Goal: Find specific page/section: Find specific page/section

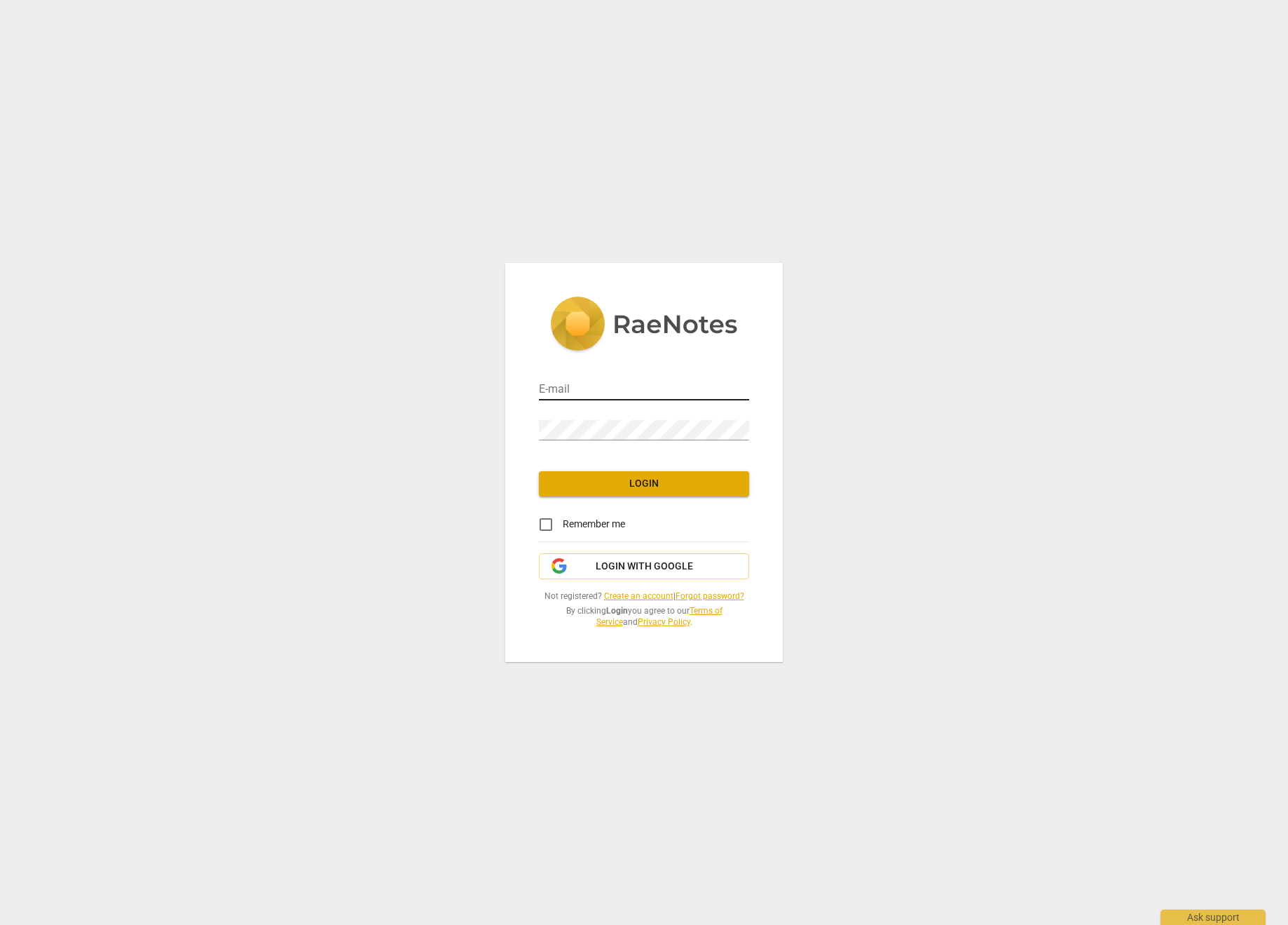
click at [628, 395] on input "email" at bounding box center [644, 389] width 211 height 20
click at [888, 466] on div "E-mail Password Login Remember me Login with Google Not registered? Create an a…" at bounding box center [644, 462] width 1288 height 925
click at [612, 393] on input "email" at bounding box center [644, 389] width 211 height 20
type input "[EMAIL_ADDRESS][DOMAIN_NAME]"
click at [624, 491] on button "Login" at bounding box center [644, 483] width 211 height 25
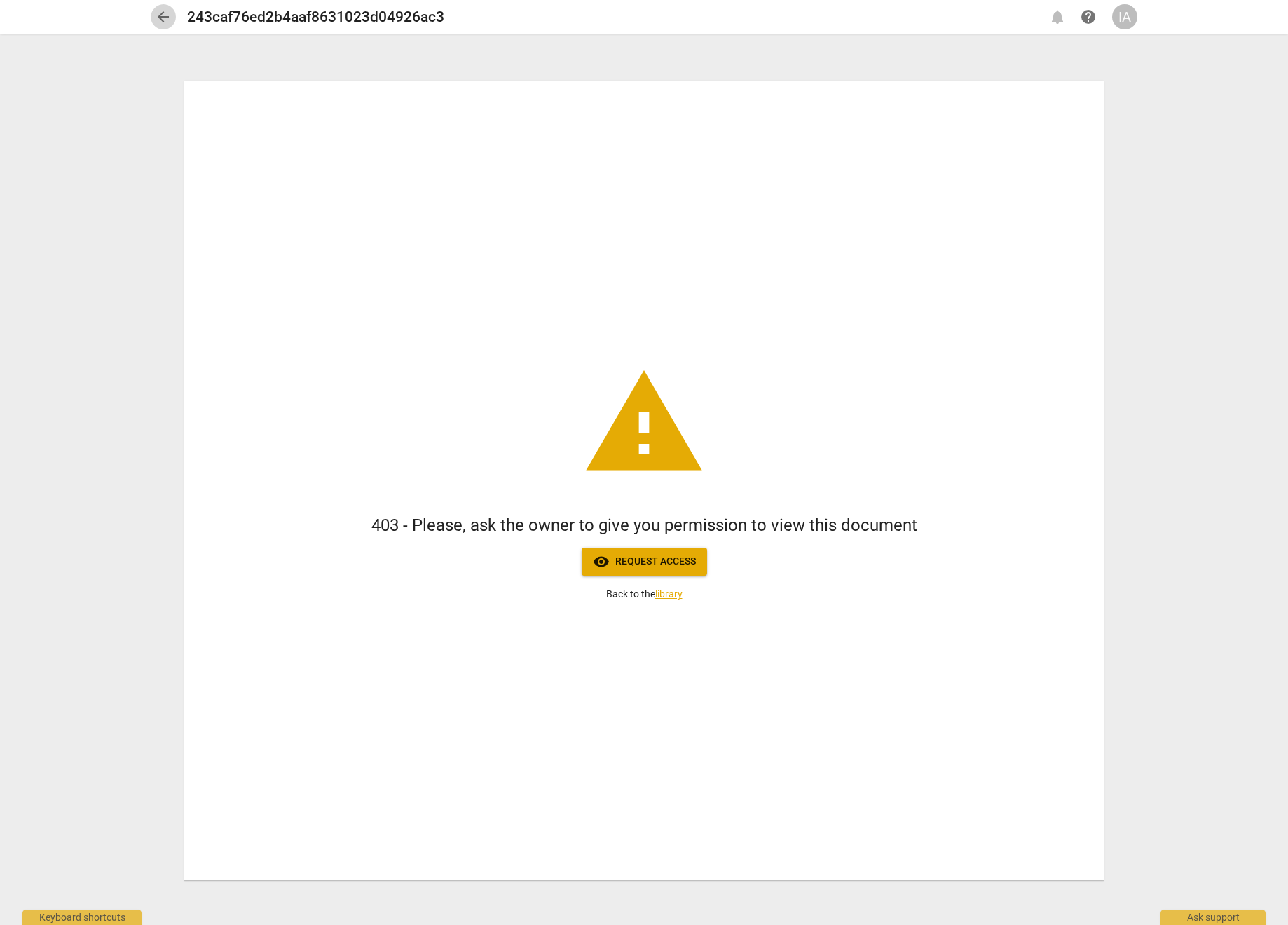
click at [163, 15] on span "arrow_back" at bounding box center [163, 17] width 17 height 17
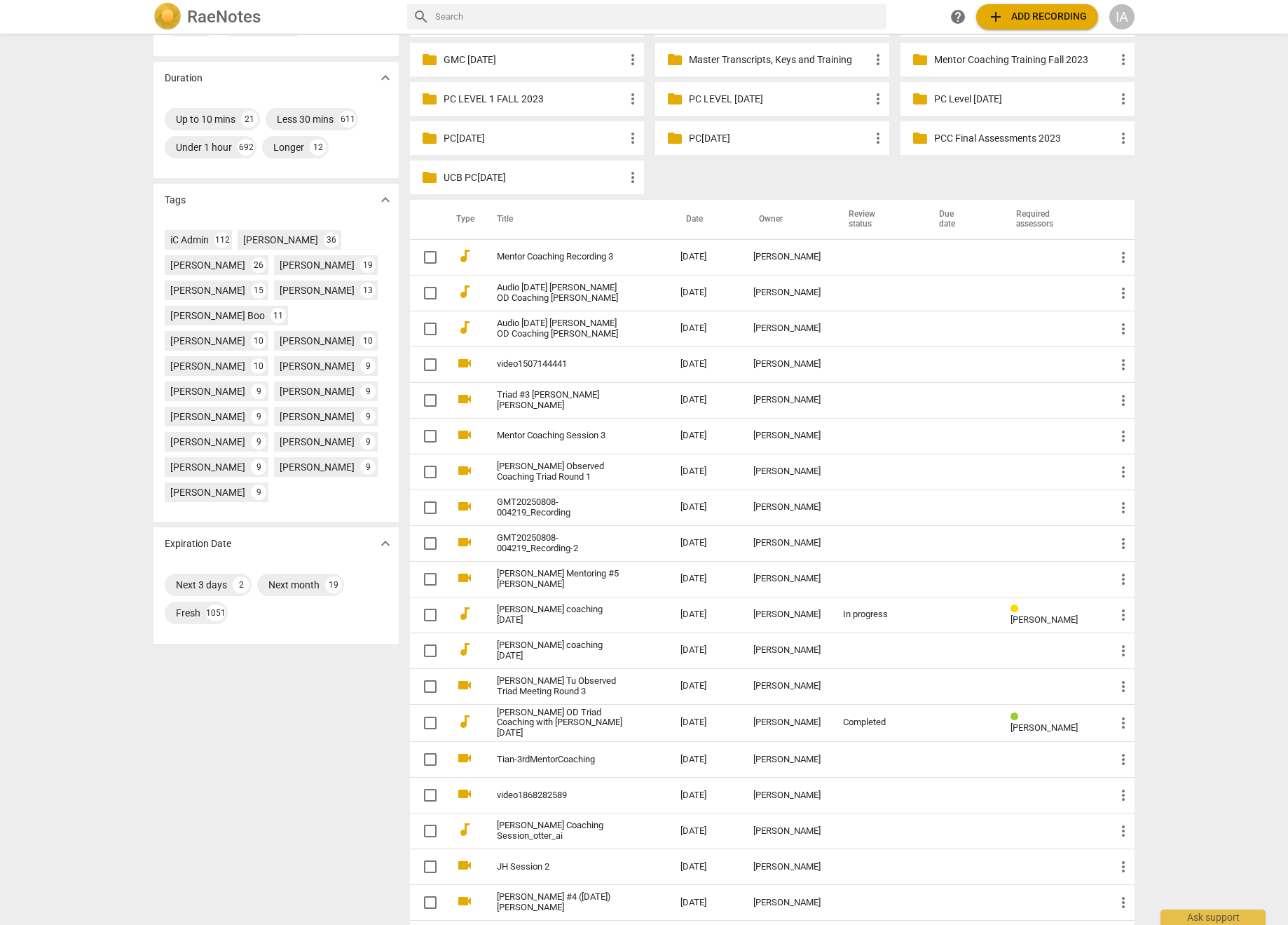
scroll to position [300, 0]
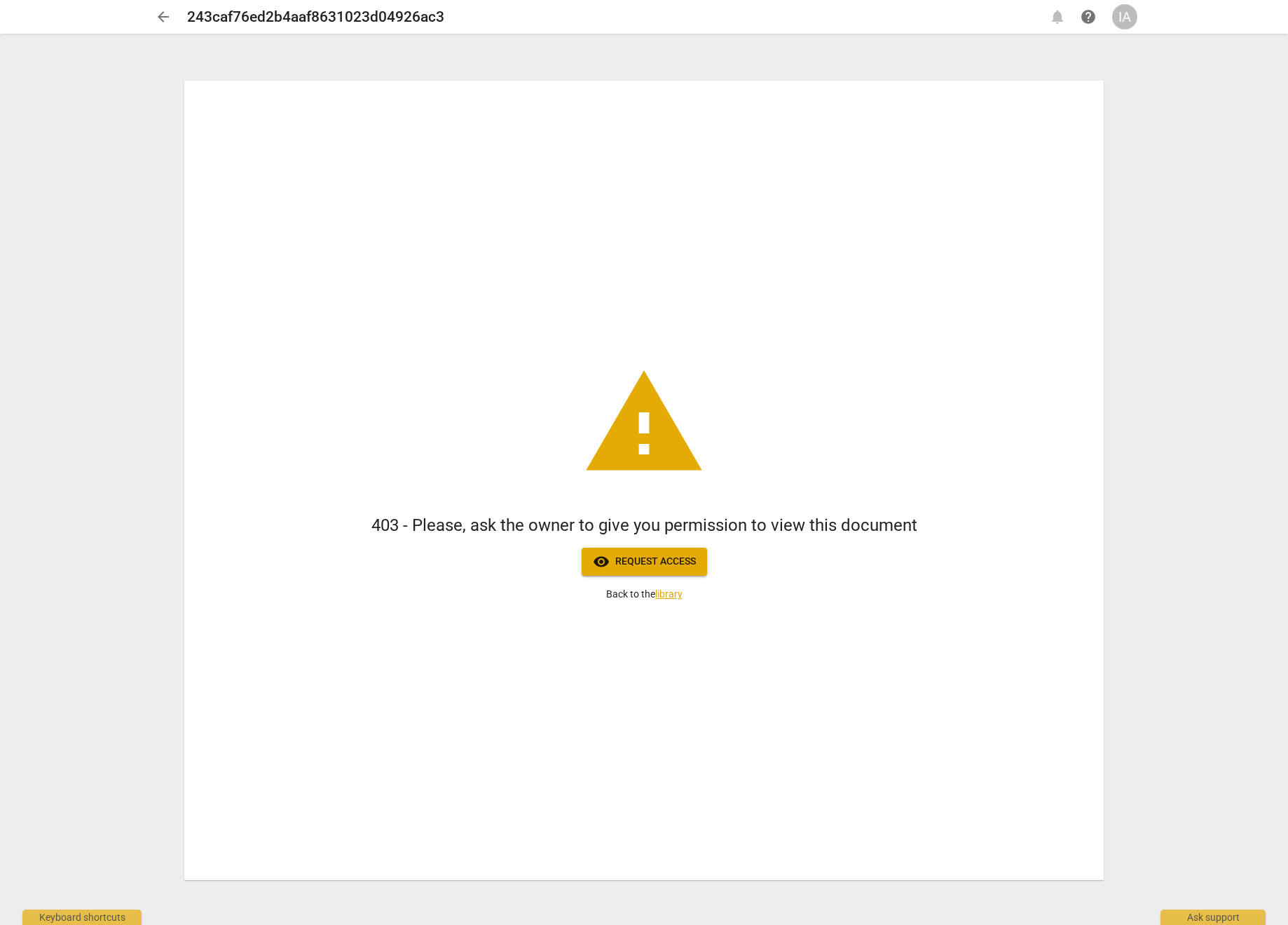
click at [163, 22] on span "arrow_back" at bounding box center [163, 17] width 17 height 17
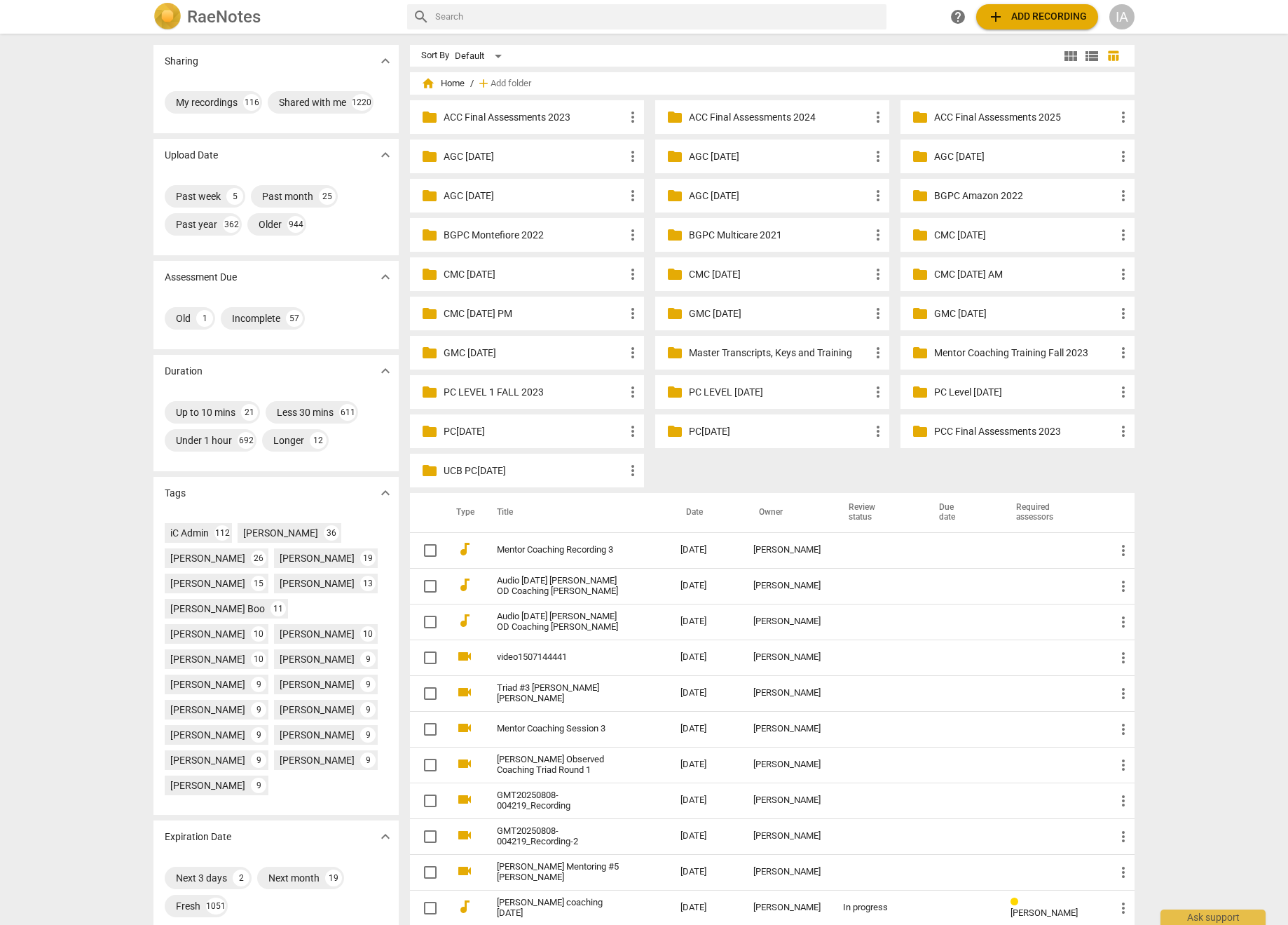
click at [566, 20] on input "text" at bounding box center [659, 17] width 446 height 23
type input "liru"
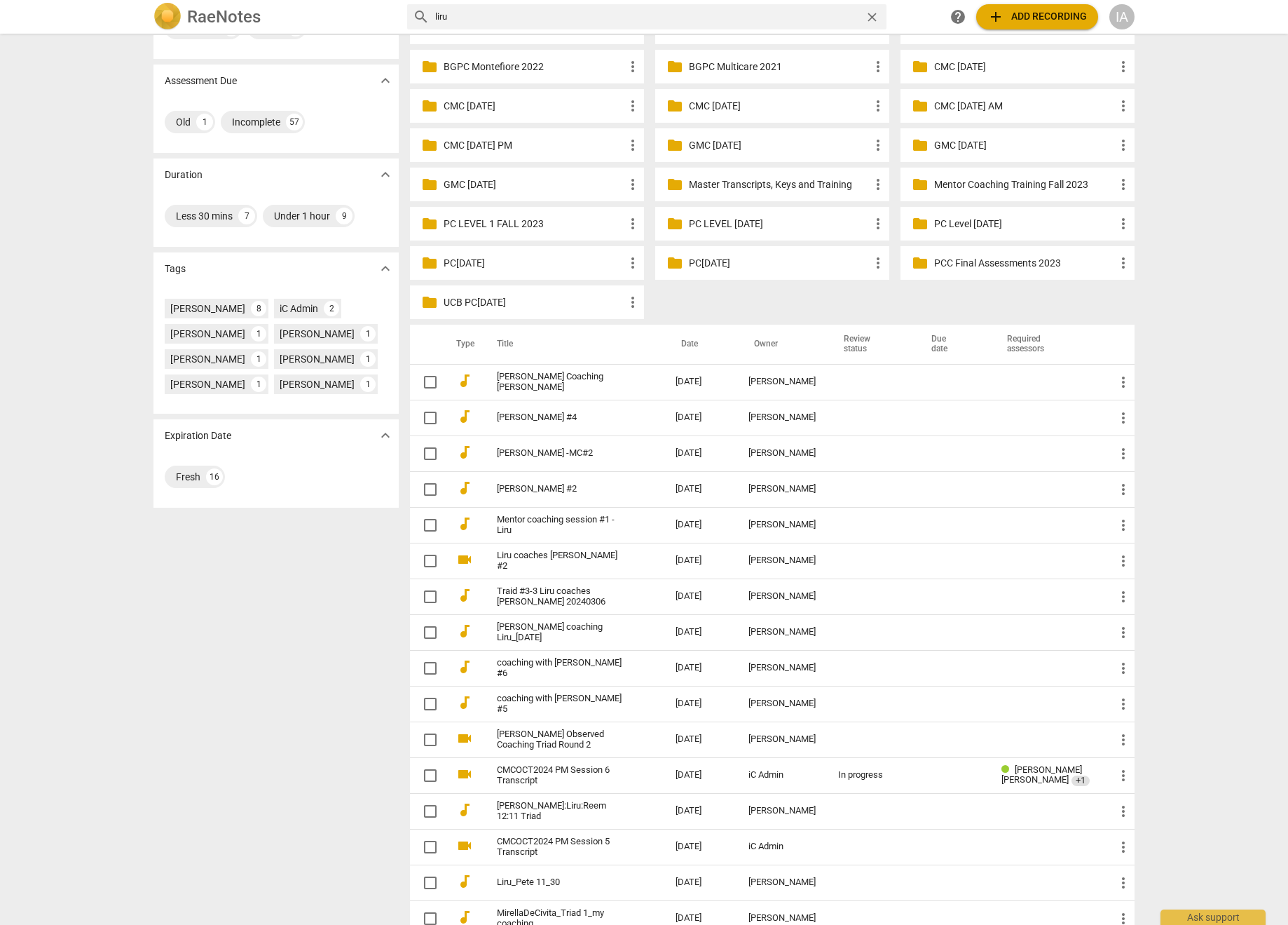
scroll to position [169, 0]
